Goal: Check status: Check status

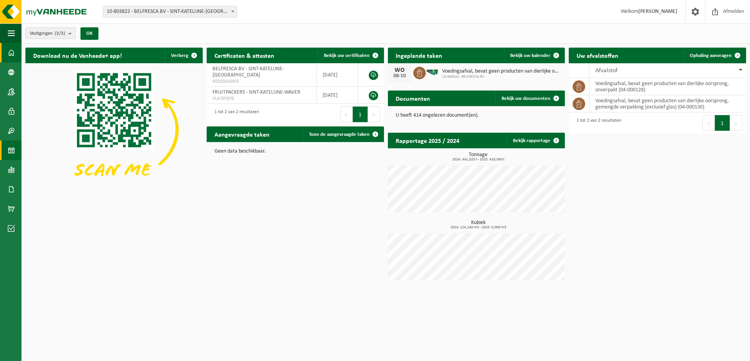
click at [15, 150] on link "Kalender" at bounding box center [10, 151] width 21 height 20
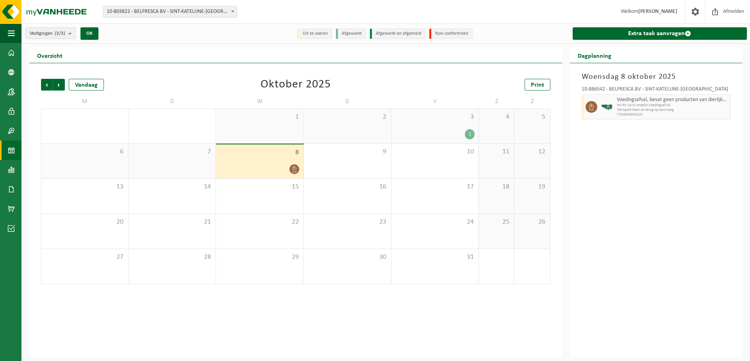
click at [247, 173] on div at bounding box center [259, 169] width 79 height 11
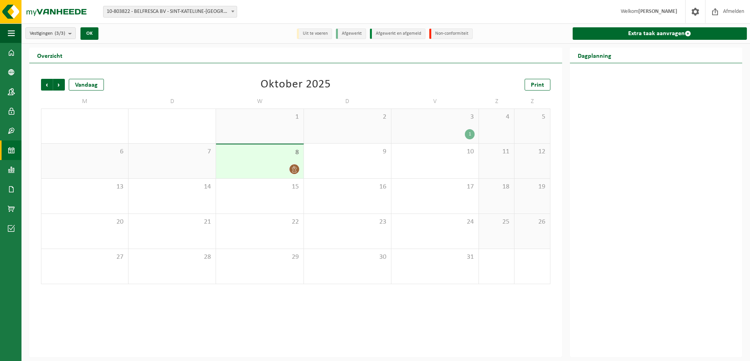
drag, startPoint x: 170, startPoint y: 165, endPoint x: 235, endPoint y: 171, distance: 65.2
click at [171, 165] on div "7" at bounding box center [171, 161] width 87 height 35
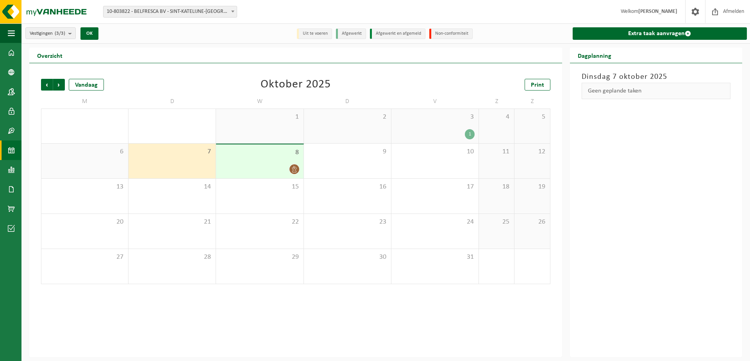
click at [250, 175] on div "8" at bounding box center [259, 161] width 87 height 34
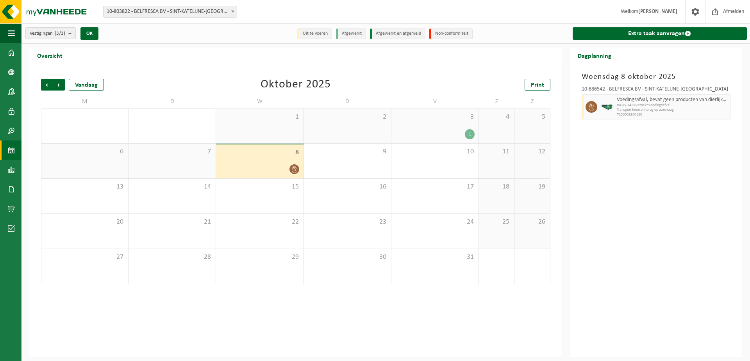
click at [250, 175] on div "8" at bounding box center [259, 161] width 87 height 34
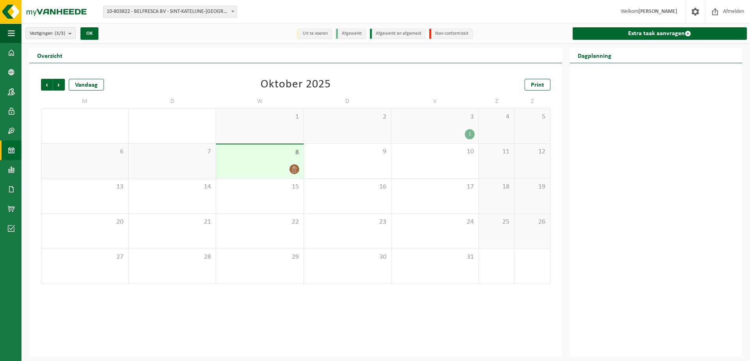
click at [280, 160] on div "8" at bounding box center [259, 161] width 87 height 34
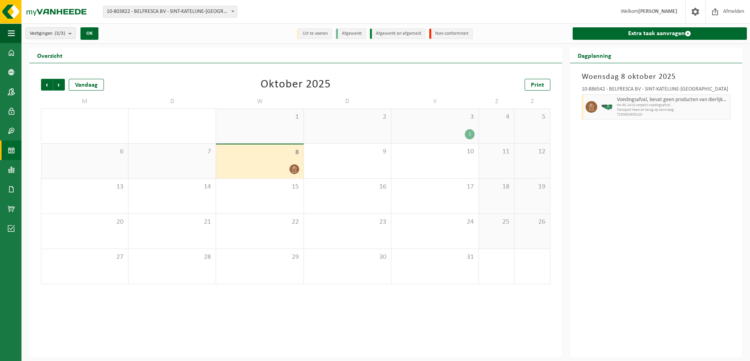
click at [456, 136] on div "1" at bounding box center [434, 134] width 79 height 10
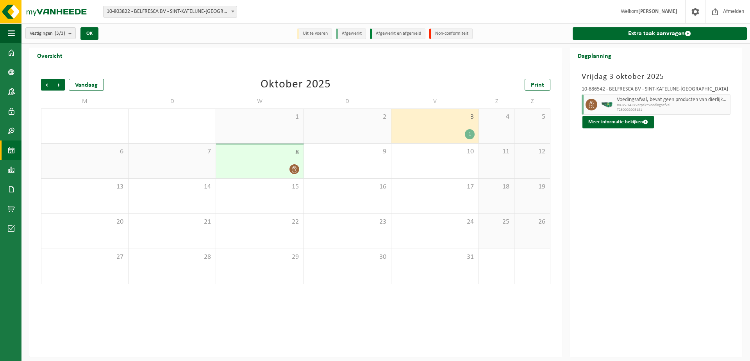
click at [265, 168] on div at bounding box center [259, 169] width 79 height 11
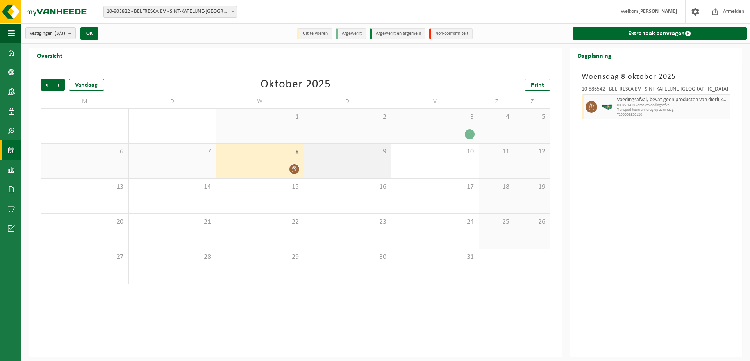
click at [329, 171] on div "9" at bounding box center [347, 161] width 87 height 35
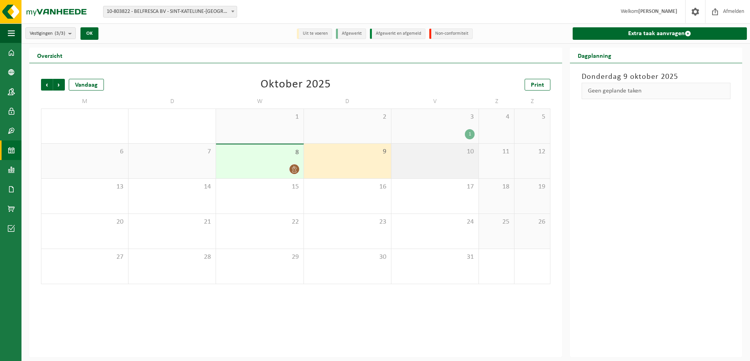
click at [426, 163] on div "10" at bounding box center [434, 161] width 87 height 35
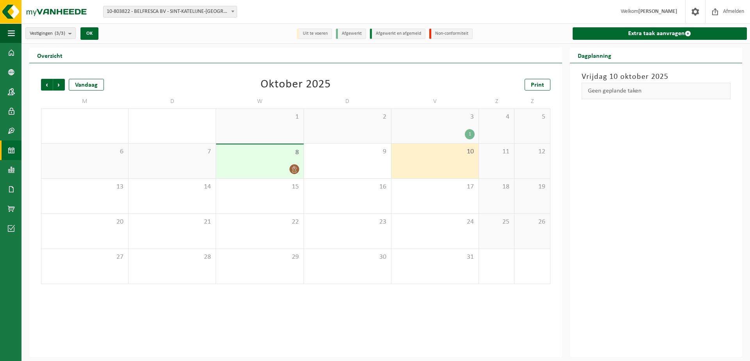
click at [255, 161] on div "8" at bounding box center [259, 161] width 87 height 34
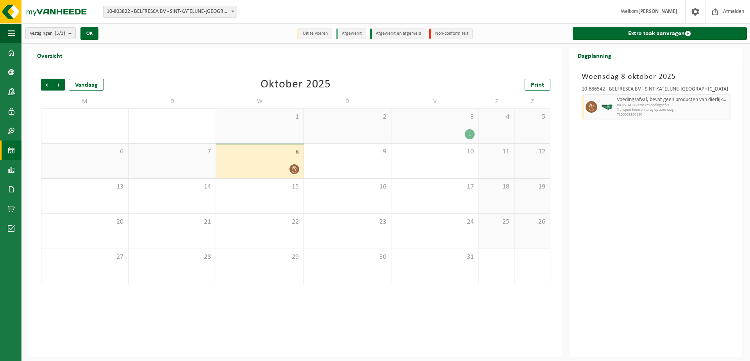
click at [255, 161] on div "8" at bounding box center [259, 161] width 87 height 34
